Goal: Information Seeking & Learning: Learn about a topic

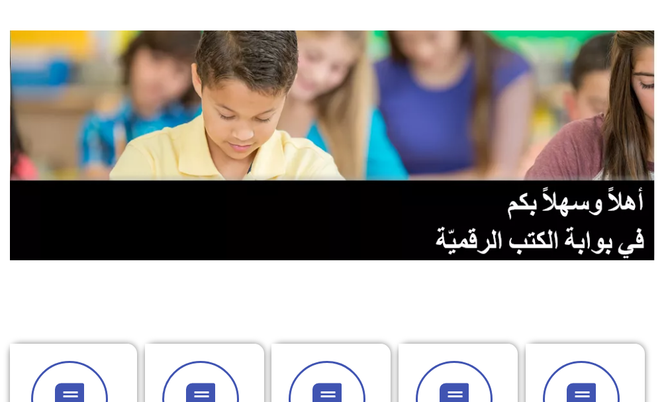
scroll to position [198, 0]
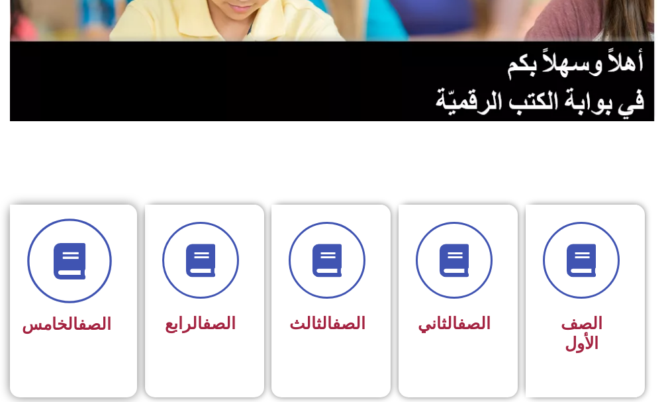
click at [81, 263] on icon at bounding box center [69, 261] width 36 height 36
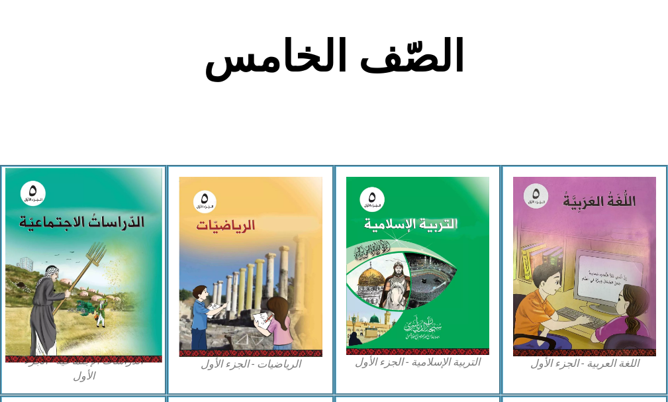
scroll to position [331, 0]
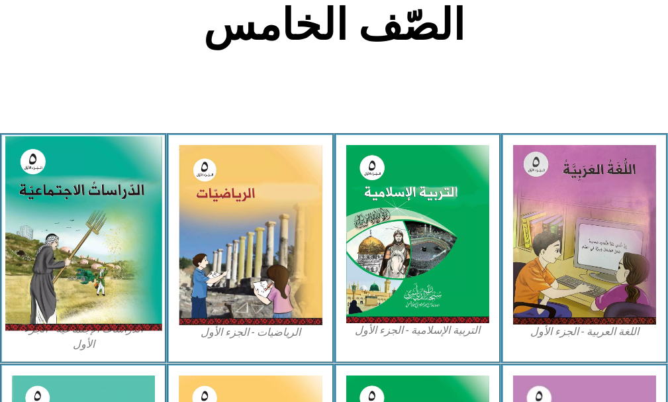
click at [118, 268] on img at bounding box center [83, 233] width 157 height 195
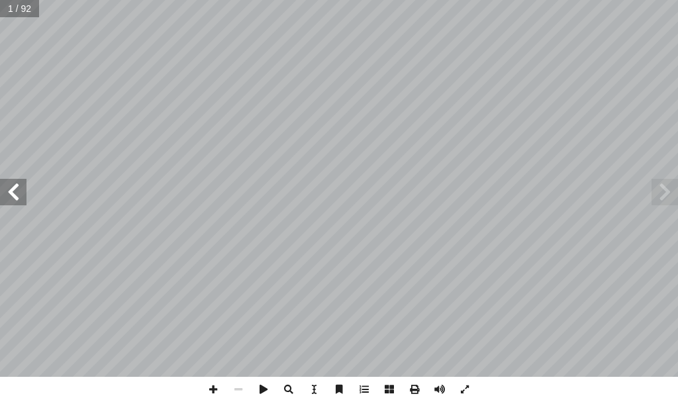
click at [19, 193] on span at bounding box center [13, 192] width 26 height 26
click at [19, 195] on span at bounding box center [13, 192] width 26 height 26
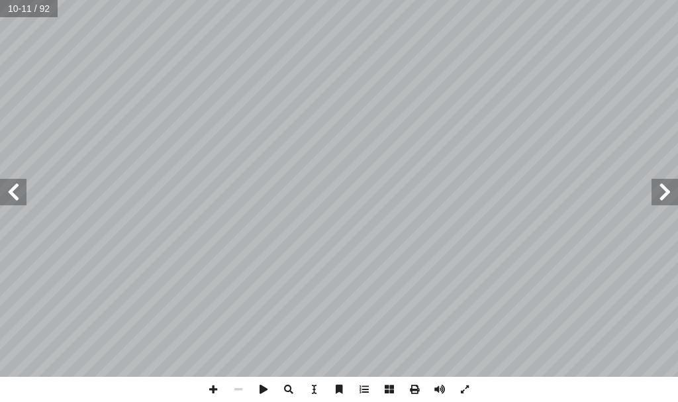
click at [11, 195] on span at bounding box center [13, 192] width 26 height 26
click at [7, 185] on span at bounding box center [13, 192] width 26 height 26
click at [19, 193] on span at bounding box center [13, 192] width 26 height 26
click at [216, 387] on span at bounding box center [212, 388] width 25 height 25
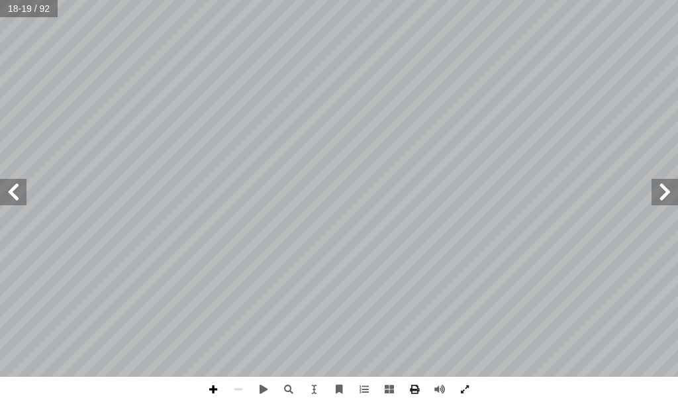
click at [208, 388] on span at bounding box center [212, 388] width 25 height 25
